Goal: Check status: Check status

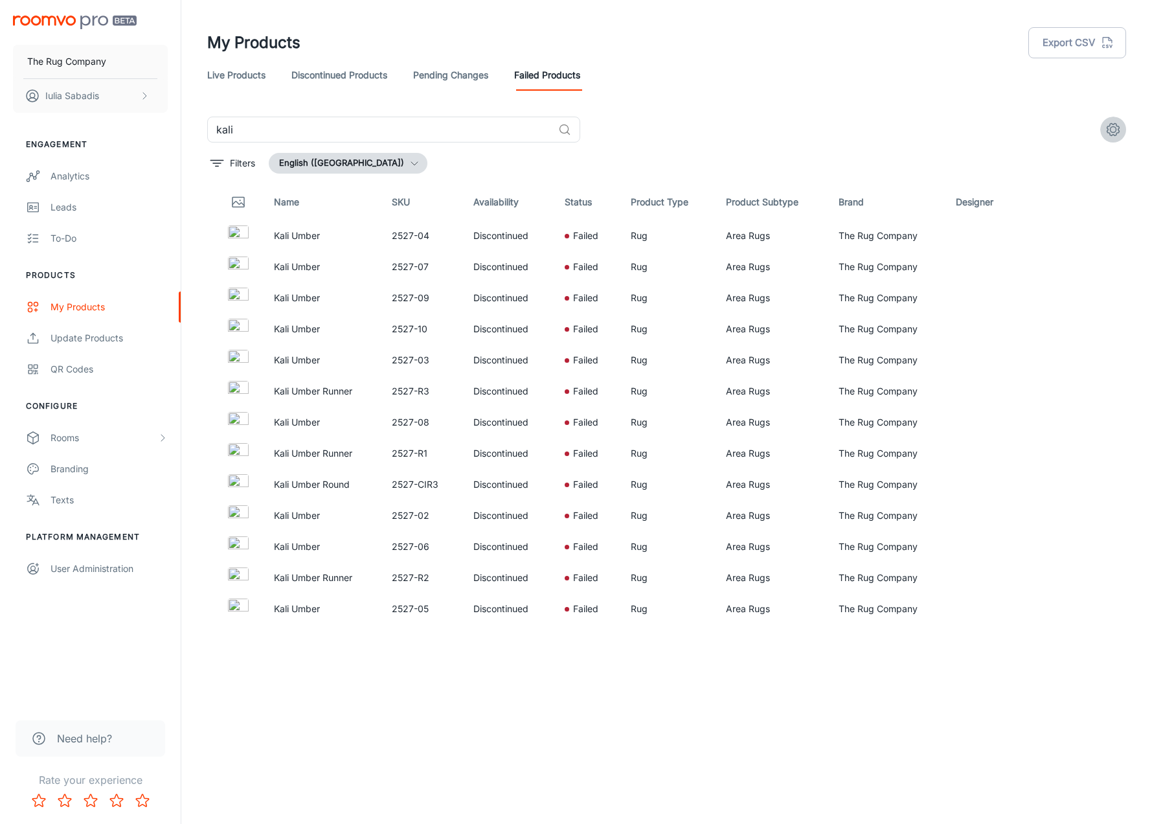
click at [1120, 127] on icon "settings" at bounding box center [1114, 130] width 16 height 16
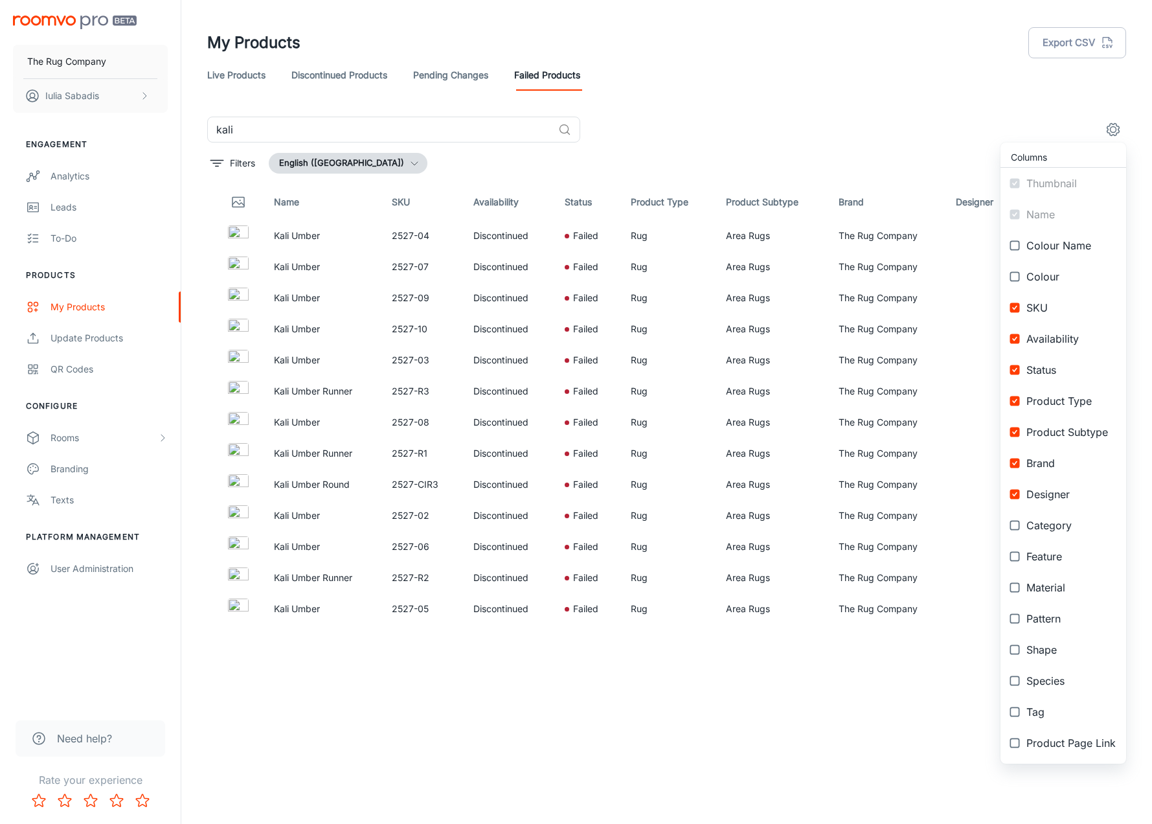
click at [874, 158] on div at bounding box center [576, 412] width 1152 height 824
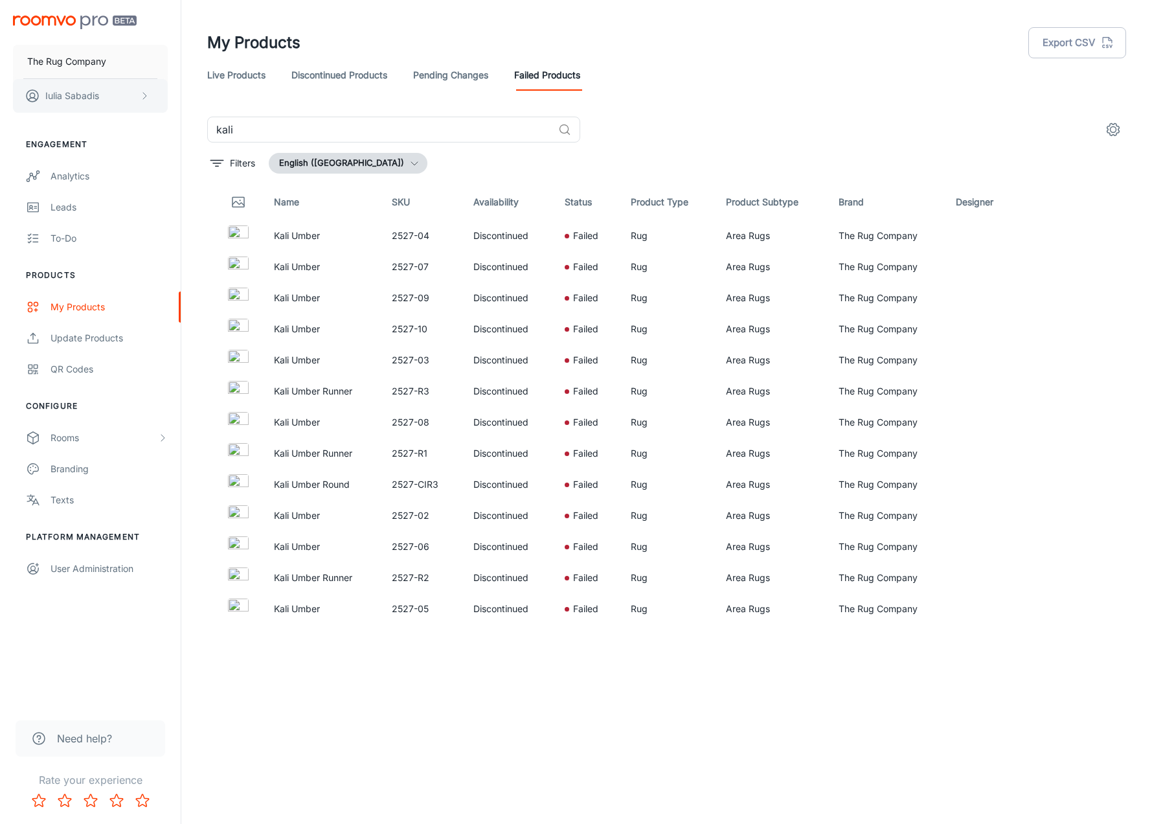
click at [99, 93] on button "Iulia Sabadis" at bounding box center [90, 96] width 155 height 34
click at [98, 65] on div at bounding box center [576, 412] width 1152 height 824
click at [97, 183] on link "Analytics" at bounding box center [90, 176] width 181 height 31
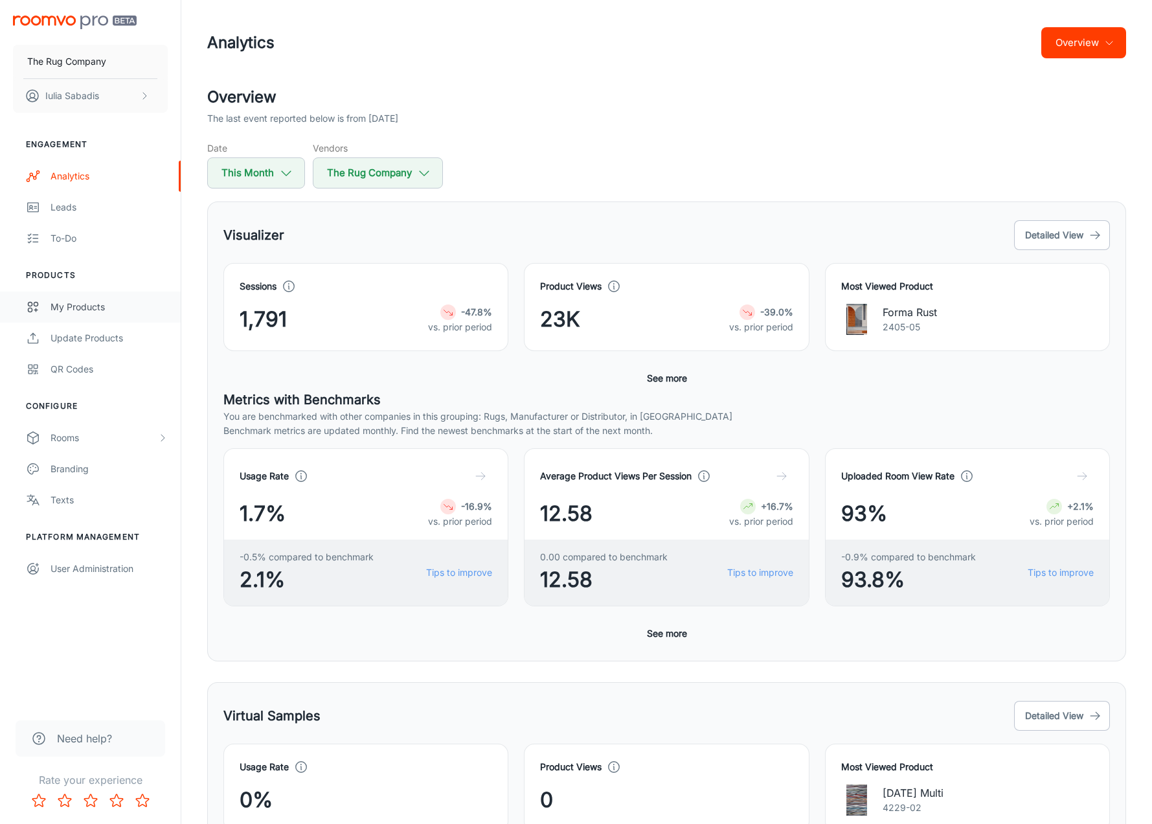
click at [119, 312] on div "My Products" at bounding box center [109, 307] width 117 height 14
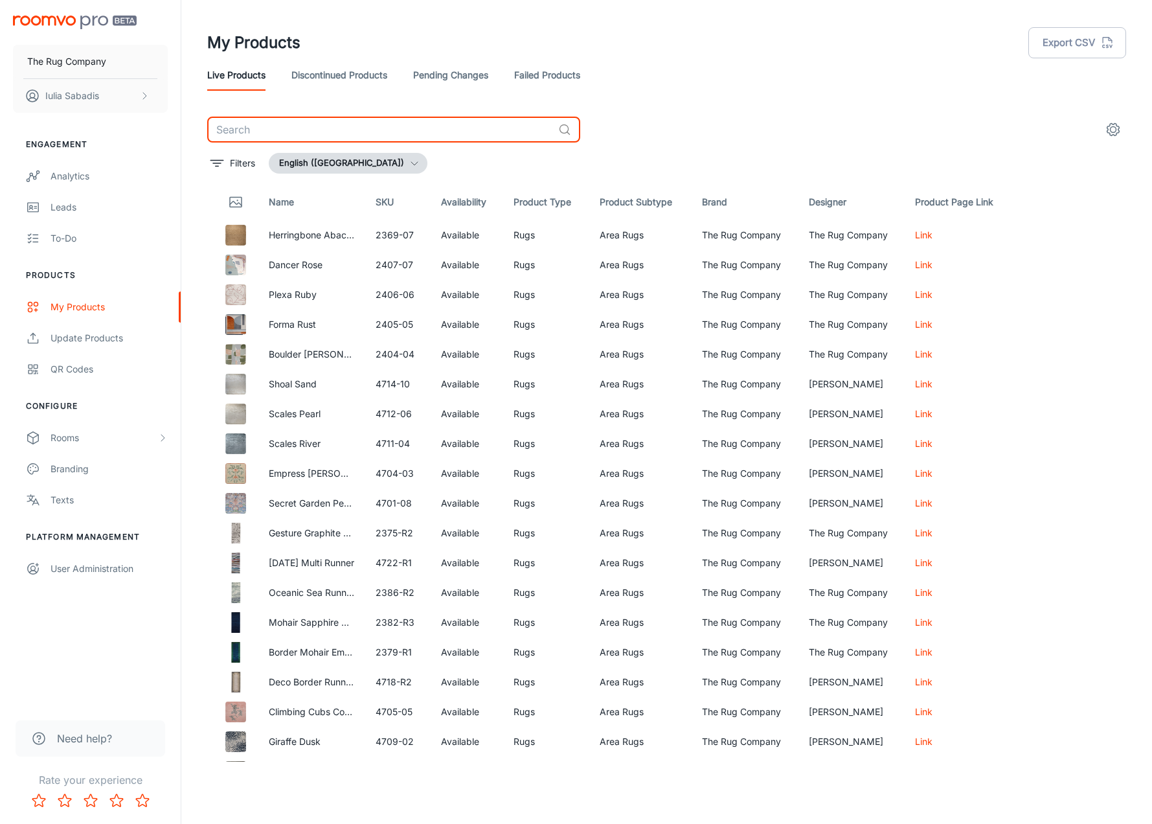
click at [359, 132] on input "text" at bounding box center [380, 130] width 346 height 26
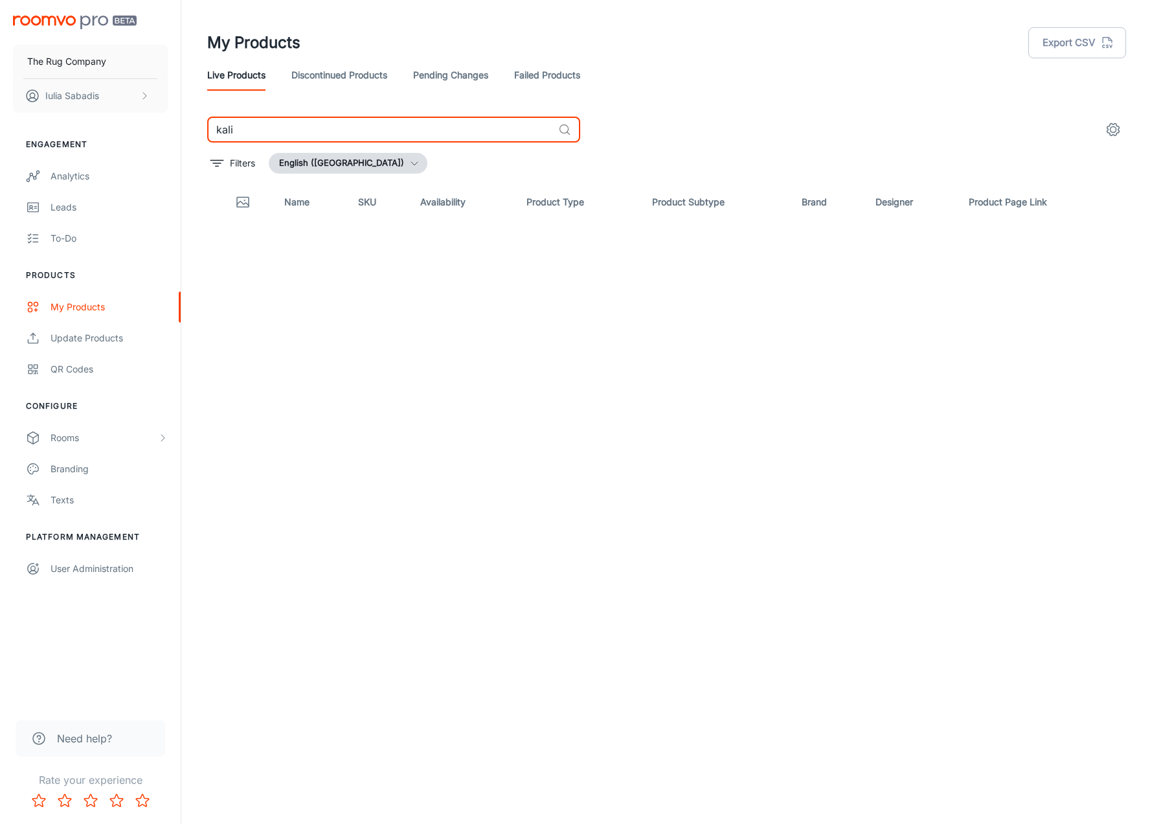
type input "kali"
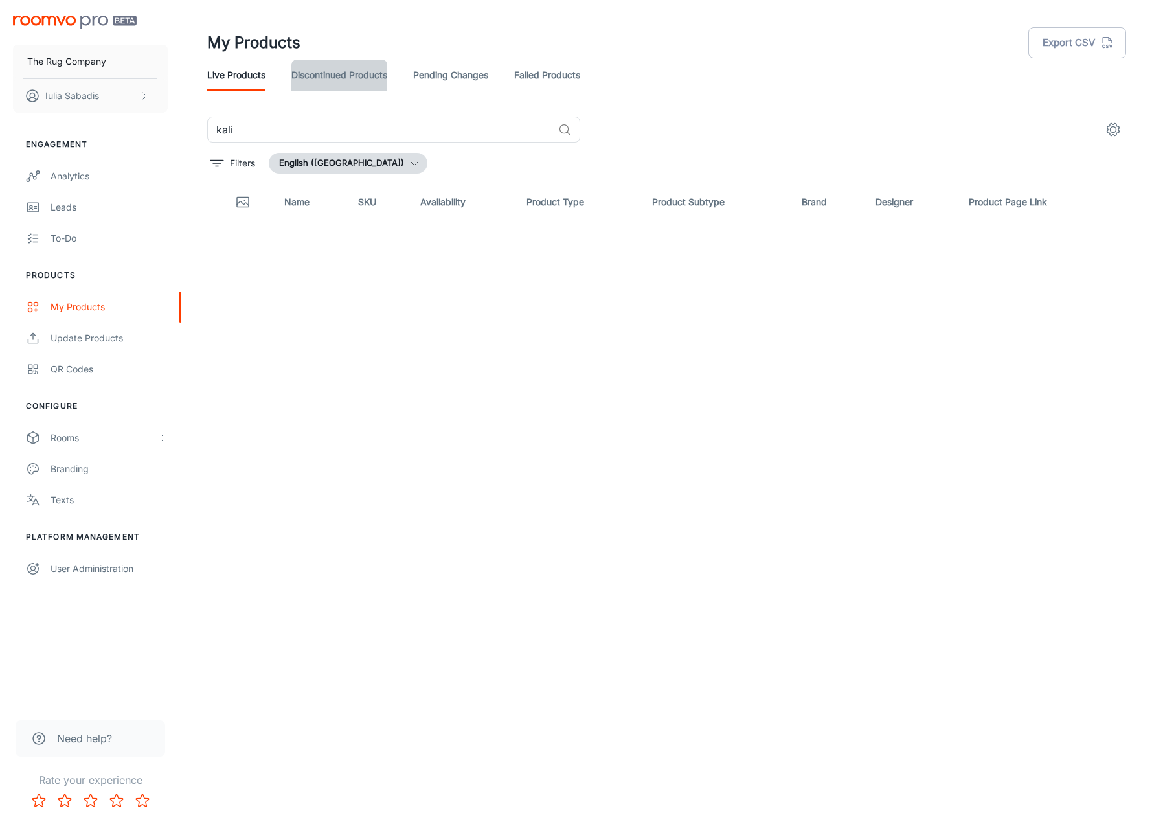
click at [319, 76] on link "Discontinued Products" at bounding box center [339, 75] width 96 height 31
click at [436, 80] on link "Pending Changes" at bounding box center [450, 75] width 75 height 31
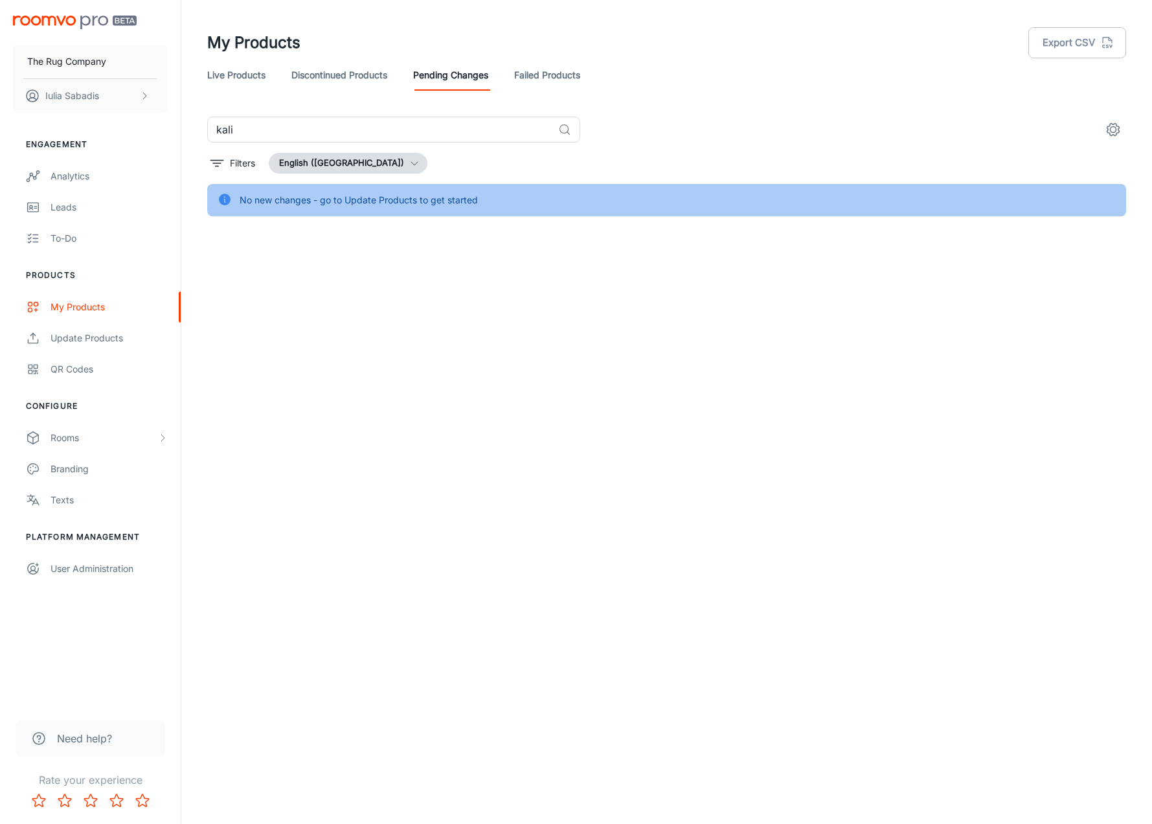
click at [535, 67] on link "Failed Products" at bounding box center [547, 75] width 66 height 31
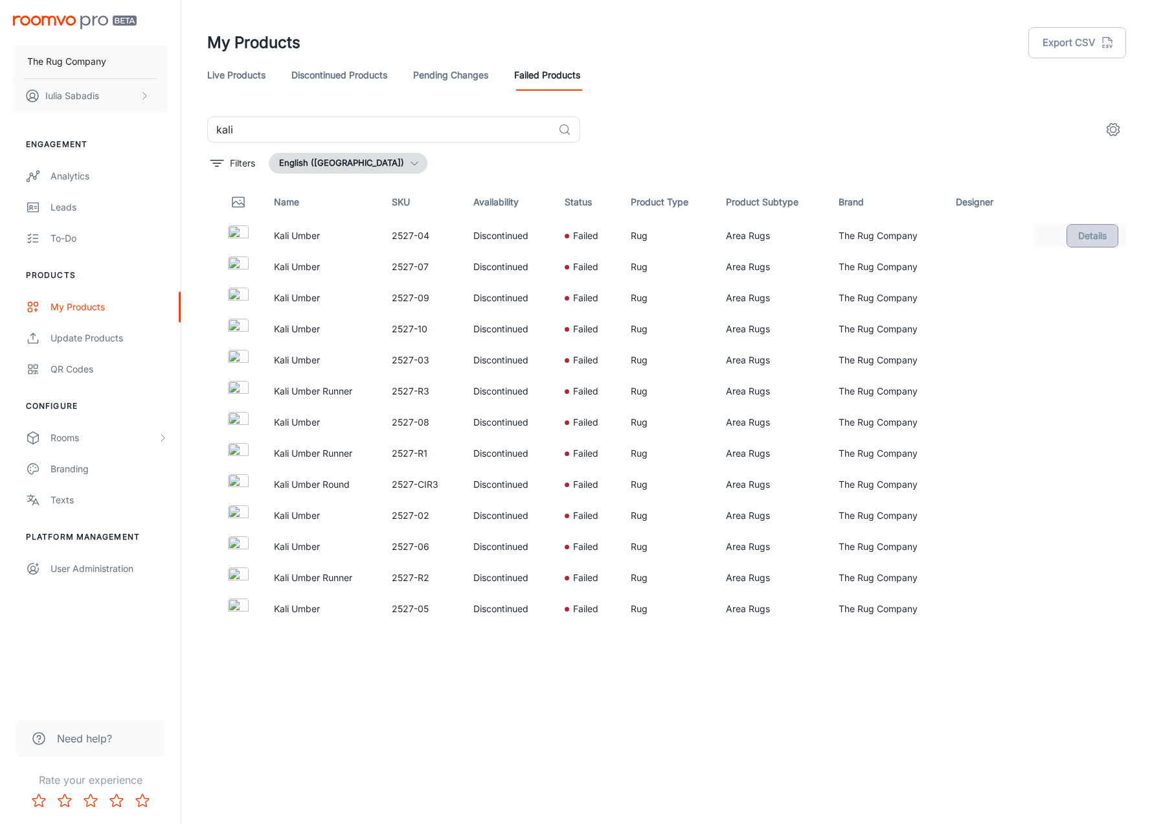
click at [1078, 239] on button "Details" at bounding box center [1093, 235] width 52 height 23
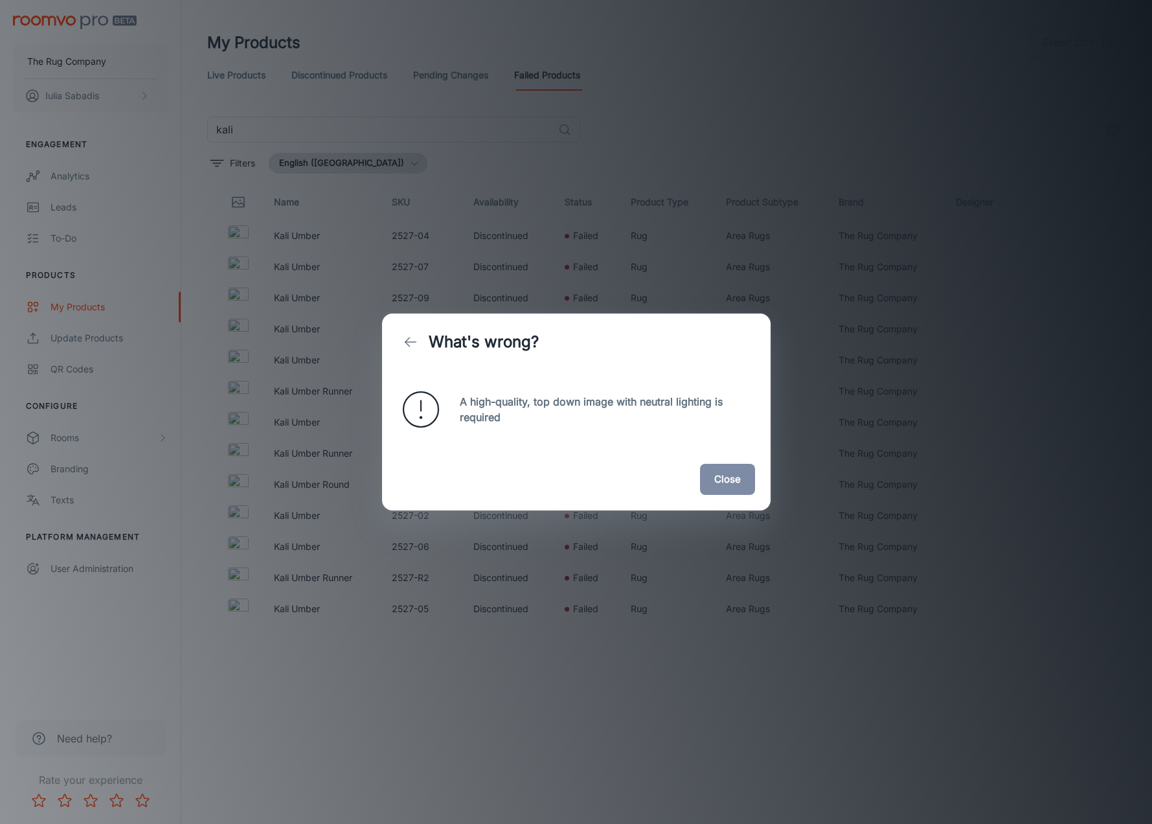
click at [427, 409] on icon at bounding box center [421, 409] width 47 height 47
click at [716, 474] on button "Close" at bounding box center [727, 479] width 55 height 31
